Goal: Task Accomplishment & Management: Use online tool/utility

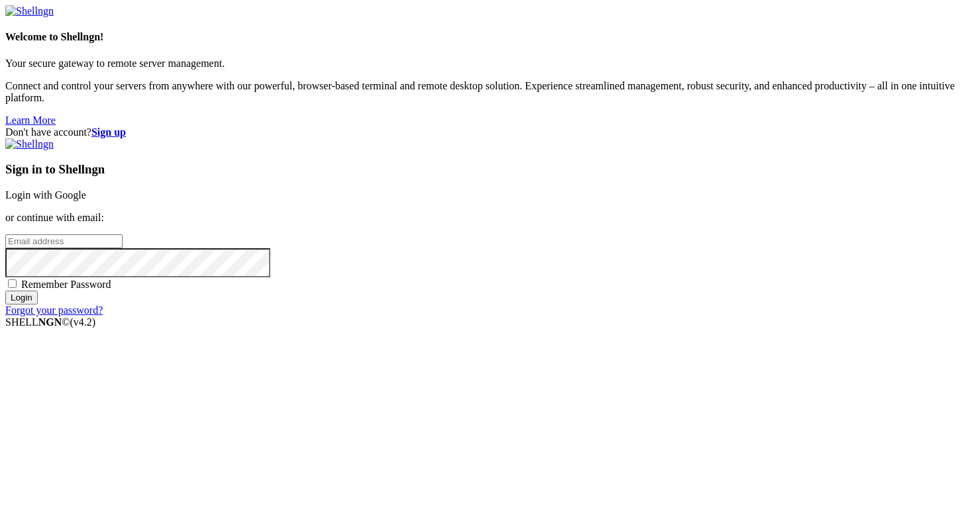
click at [123, 248] on input "email" at bounding box center [63, 242] width 117 height 14
type input "[PERSON_NAME][EMAIL_ADDRESS][DOMAIN_NAME]"
click at [38, 305] on input "Login" at bounding box center [21, 298] width 32 height 14
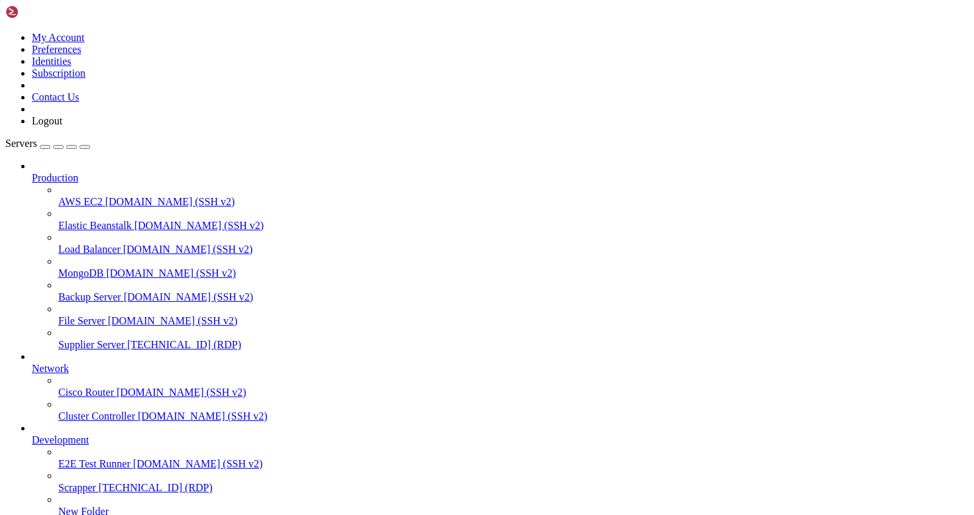
click at [74, 339] on span "Supplier Server" at bounding box center [91, 344] width 66 height 11
